Goal: Transaction & Acquisition: Purchase product/service

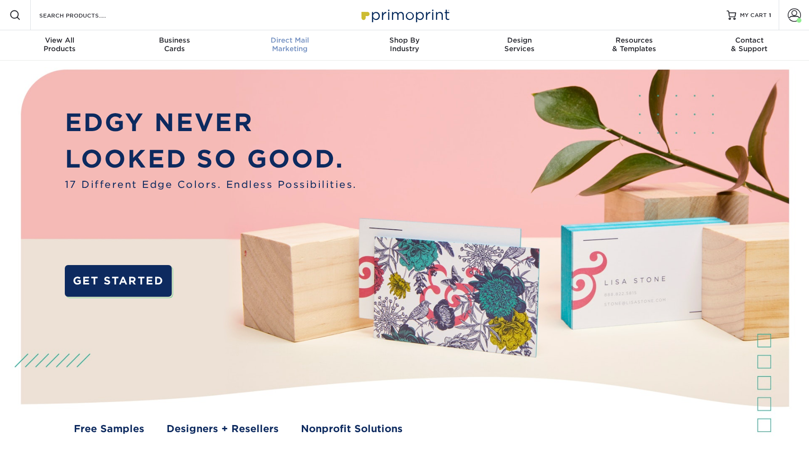
click at [293, 48] on div "Direct Mail Marketing" at bounding box center [289, 44] width 115 height 17
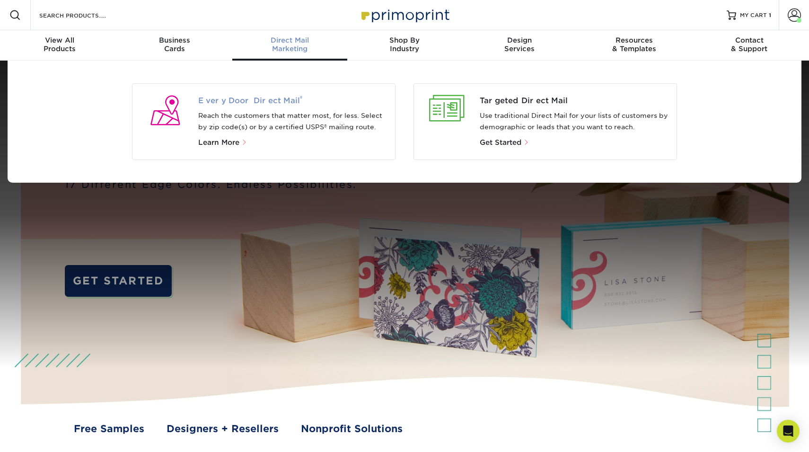
click at [259, 104] on span "Every Door Direct Mail ®" at bounding box center [293, 100] width 190 height 11
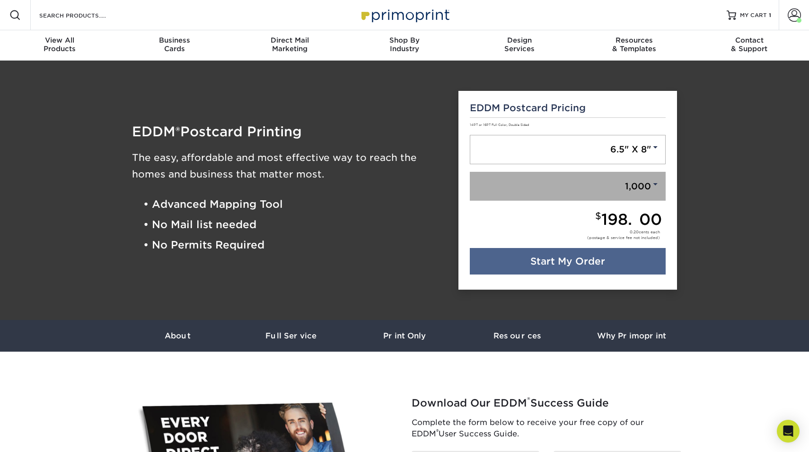
click at [624, 189] on link "1,000" at bounding box center [568, 186] width 196 height 29
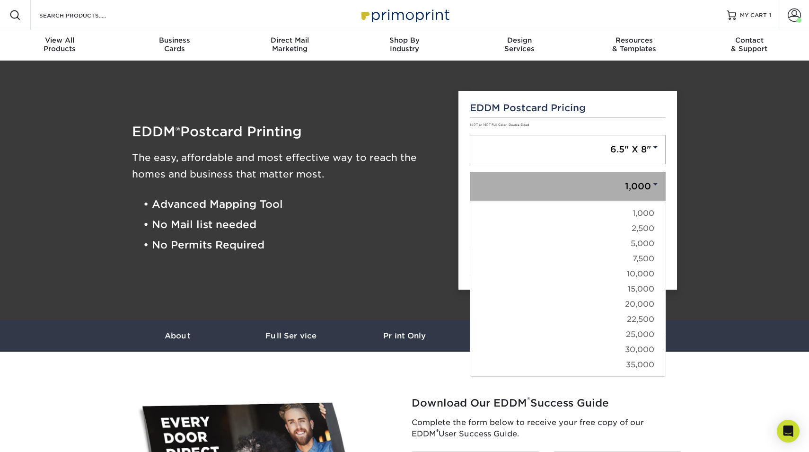
click at [624, 189] on link "1,000" at bounding box center [568, 186] width 196 height 29
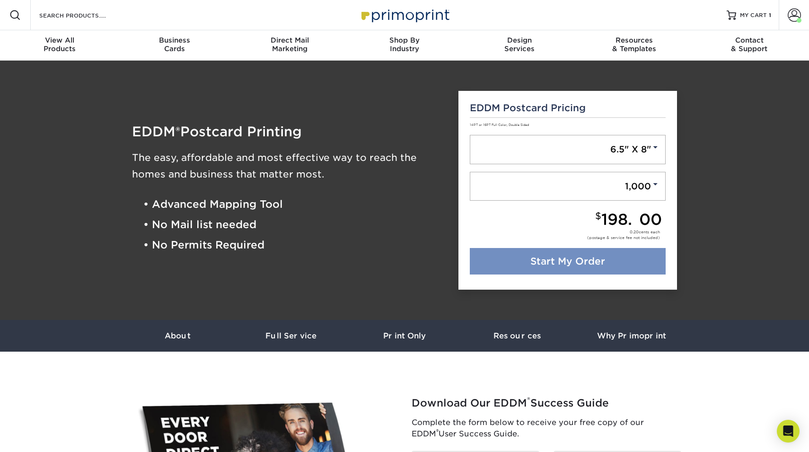
click at [596, 261] on link "Start My Order" at bounding box center [568, 261] width 196 height 26
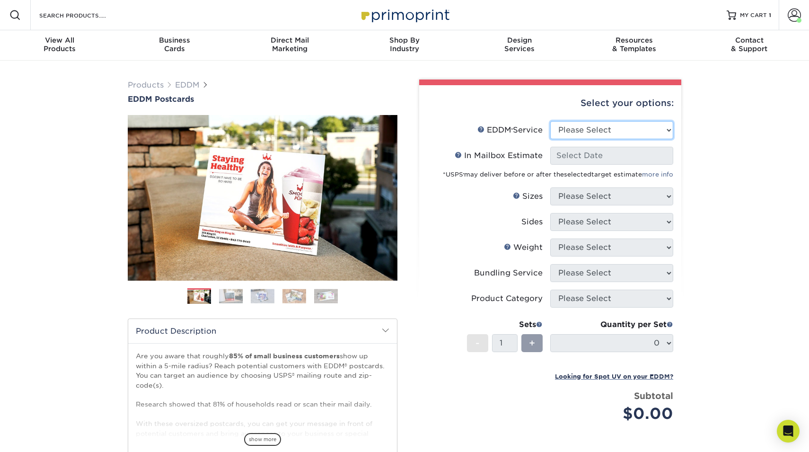
select select "full_service"
select select "-1"
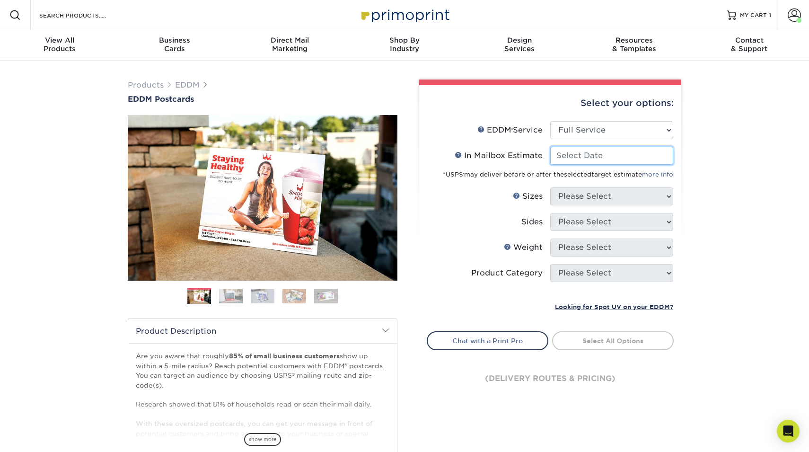
click at [594, 159] on input "In Mailbox Estimate Help In Mailbox Estimate" at bounding box center [611, 156] width 123 height 18
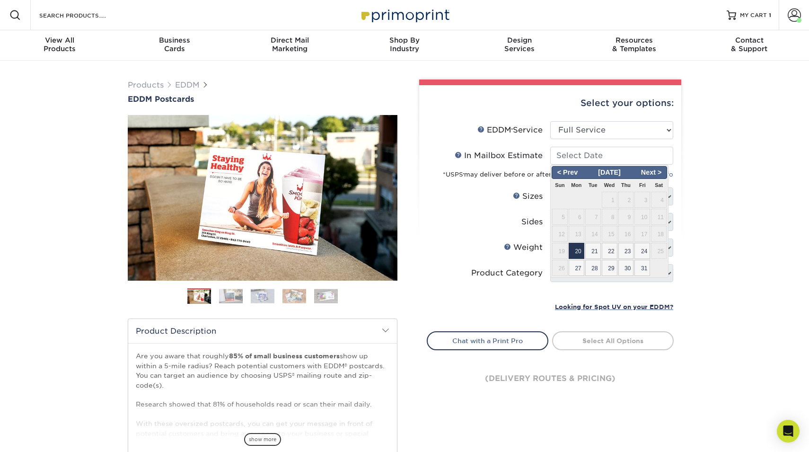
click at [580, 251] on span "20" at bounding box center [576, 251] width 16 height 16
type input "2025-10-20"
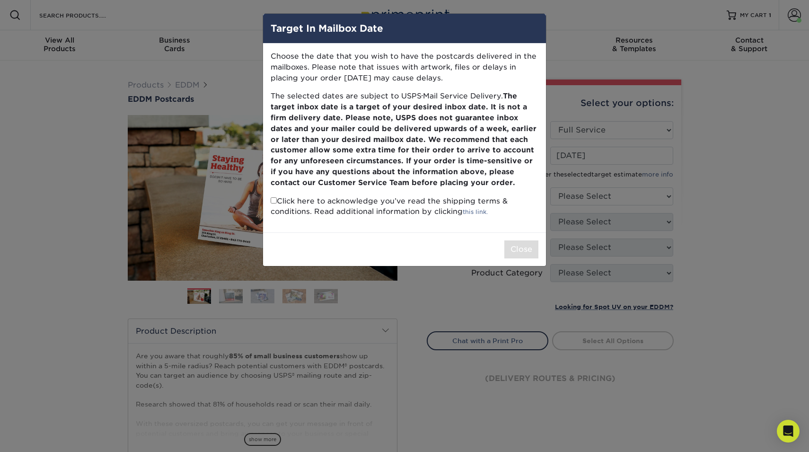
click at [480, 156] on b "The target inbox date is a target of your desired inbox date. It is not a firm …" at bounding box center [403, 138] width 266 height 95
click at [394, 196] on p "Click here to acknowledge you’ve read the shipping terms & conditions. Read add…" at bounding box center [404, 207] width 268 height 22
click at [270, 199] on input "checkbox" at bounding box center [273, 200] width 6 height 6
checkbox input "true"
click at [513, 244] on button "Close" at bounding box center [521, 249] width 34 height 18
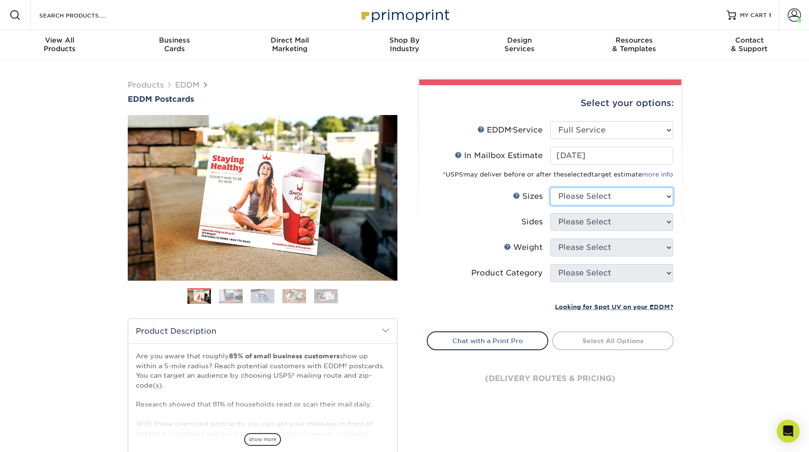
select select "6.50x8.00"
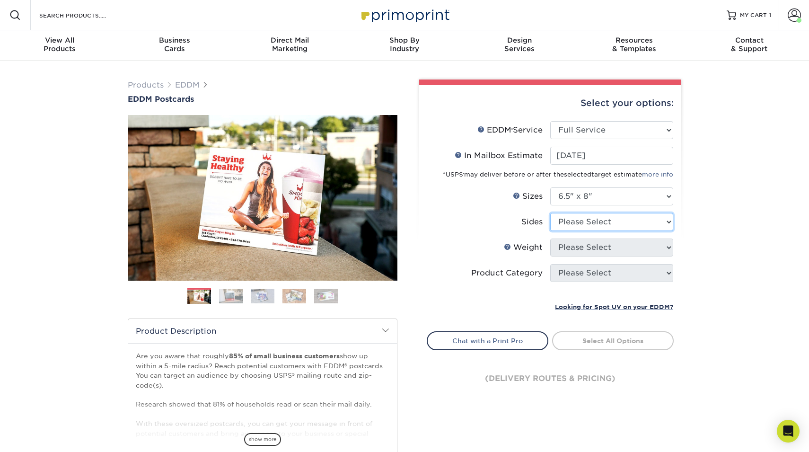
select select "13abbda7-1d64-4f25-8bb2-c179b224825d"
select select "14PT"
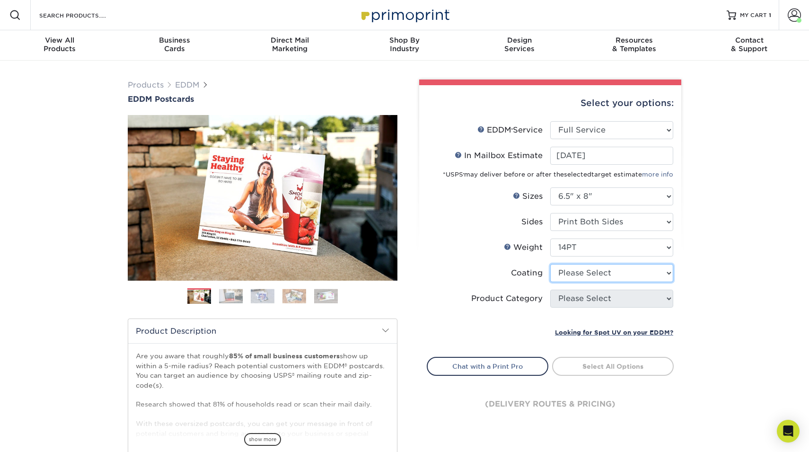
select select "121bb7b5-3b4d-429f-bd8d-bbf80e953313"
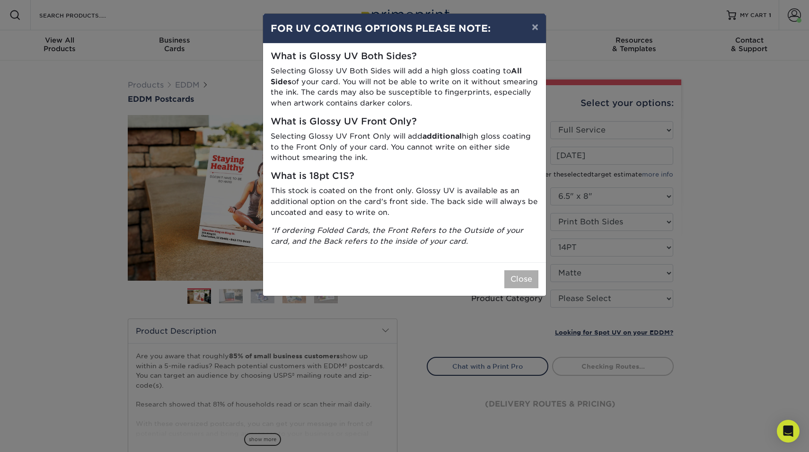
click at [525, 272] on button "Close" at bounding box center [521, 279] width 34 height 18
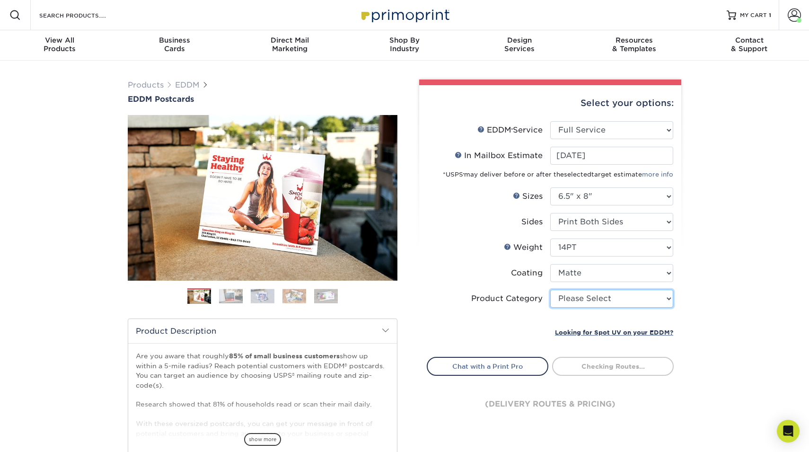
select select "9b7272e0-d6c8-4c3c-8e97-d3a1bcdab858"
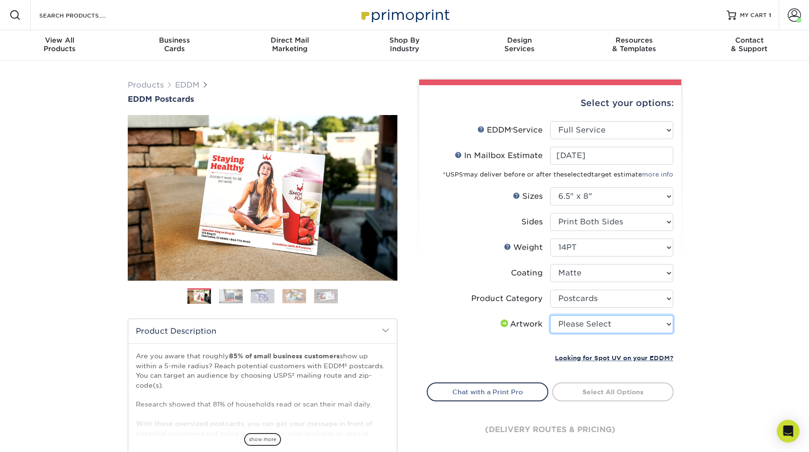
select select "upload"
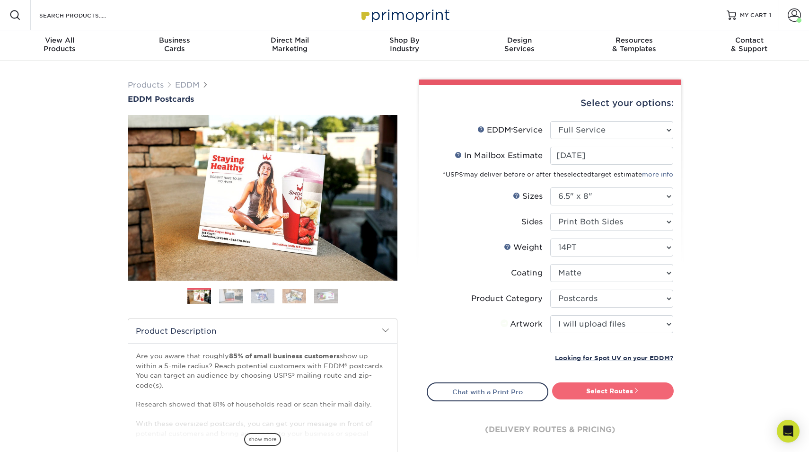
click at [609, 391] on link "Select Routes" at bounding box center [613, 390] width 122 height 17
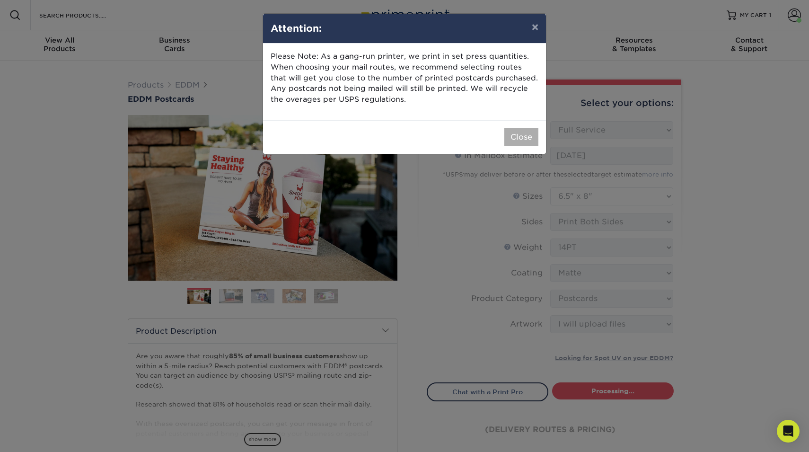
click at [521, 141] on button "Close" at bounding box center [521, 137] width 34 height 18
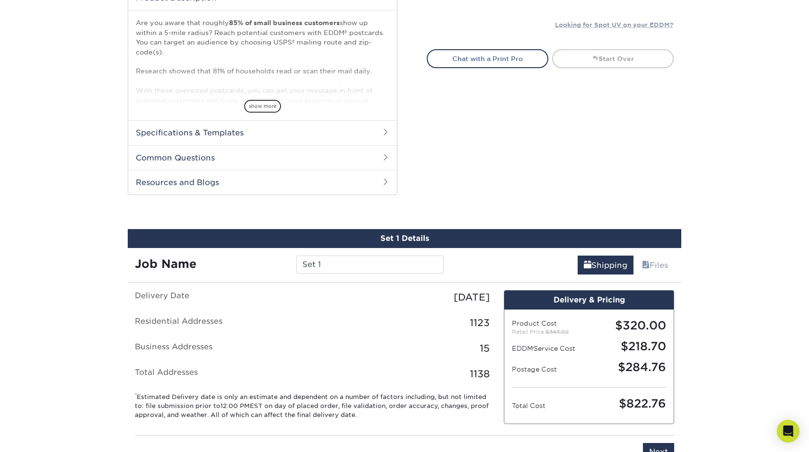
scroll to position [459, 0]
